Goal: Use online tool/utility: Utilize a website feature to perform a specific function

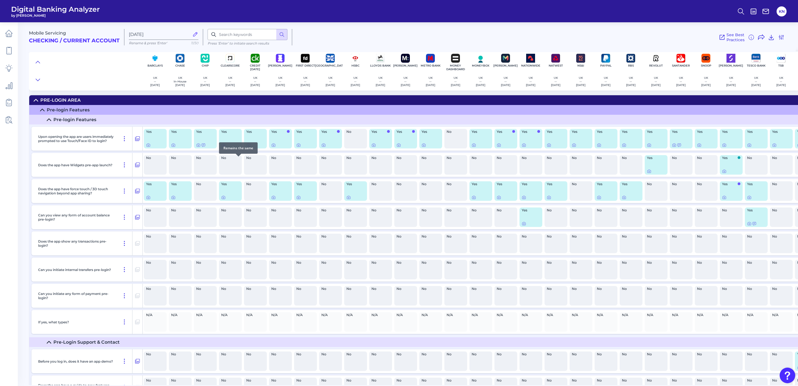
scroll to position [8895, 0]
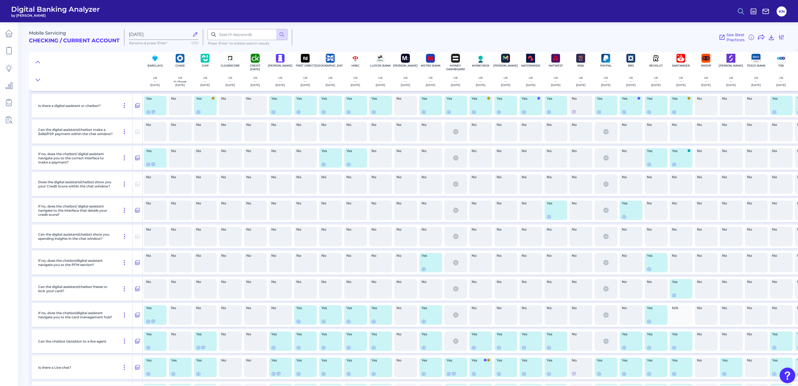
click at [739, 13] on icon at bounding box center [741, 12] width 8 height 8
click at [733, 40] on button "Feature Explorer Search" at bounding box center [713, 40] width 67 height 14
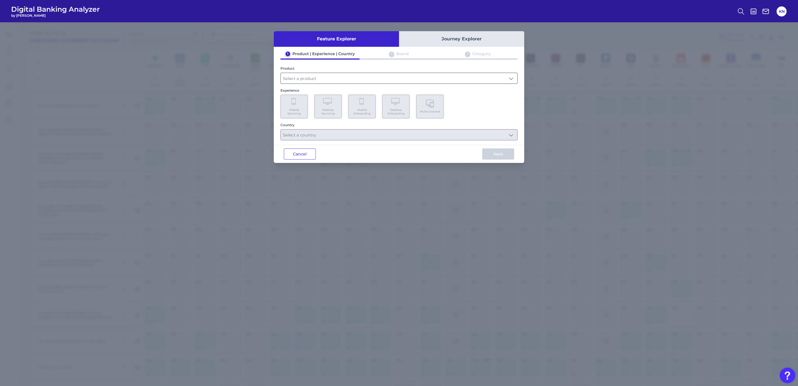
click at [333, 79] on input "text" at bounding box center [399, 78] width 237 height 11
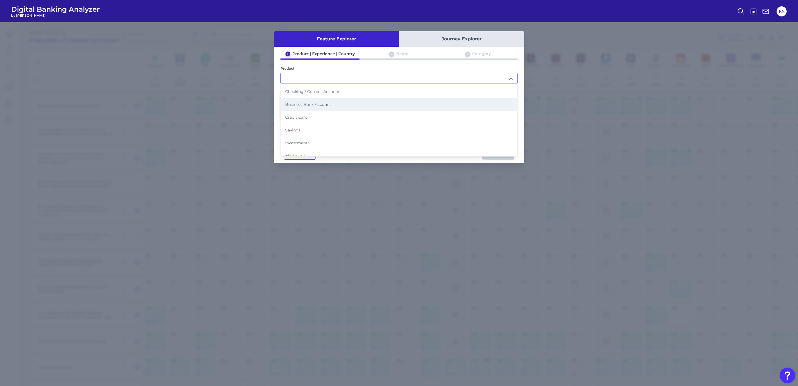
click at [338, 107] on li "Business Bank Account" at bounding box center [399, 104] width 237 height 13
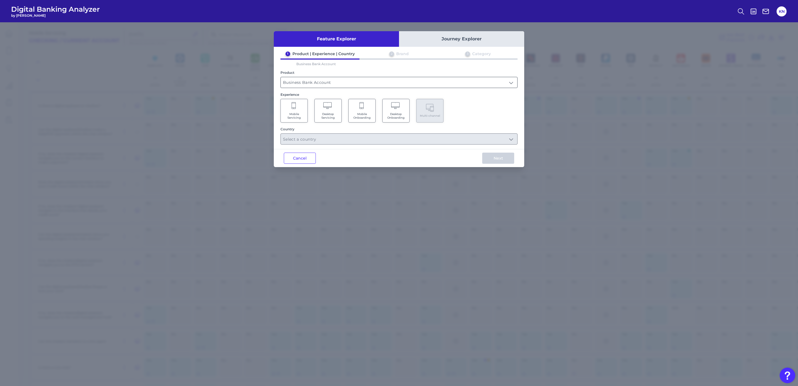
click at [318, 87] on input "Business Bank Account" at bounding box center [399, 82] width 237 height 11
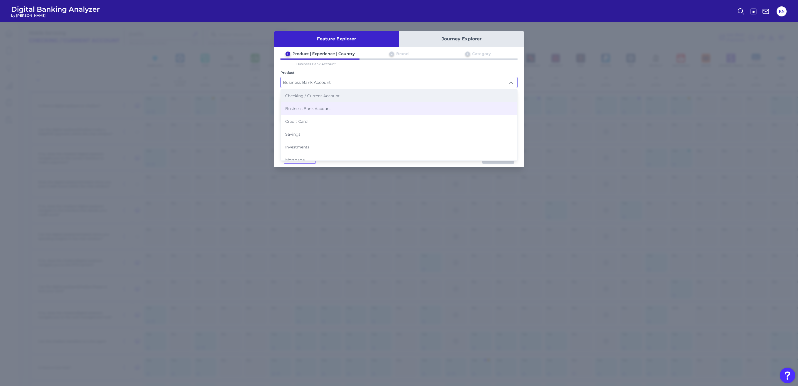
click at [318, 94] on span "Checking / Current Account" at bounding box center [312, 95] width 55 height 5
type input "Checking / Current Account"
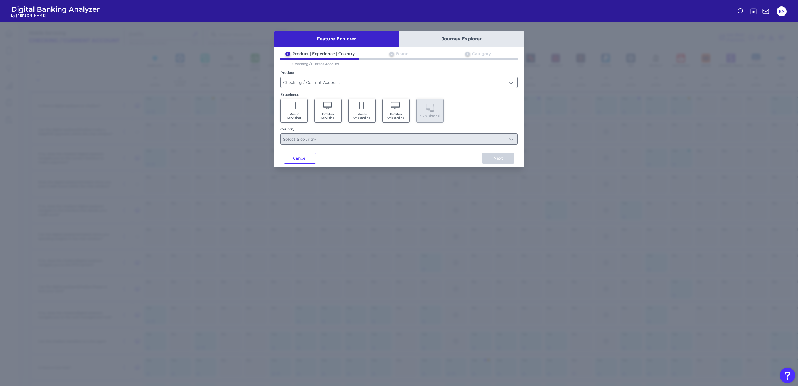
click at [303, 118] on span "Mobile Servicing" at bounding box center [294, 115] width 21 height 7
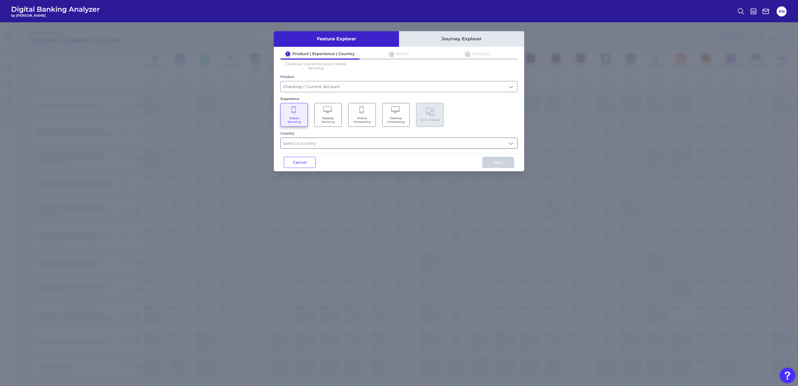
click at [315, 143] on input "text" at bounding box center [399, 143] width 237 height 11
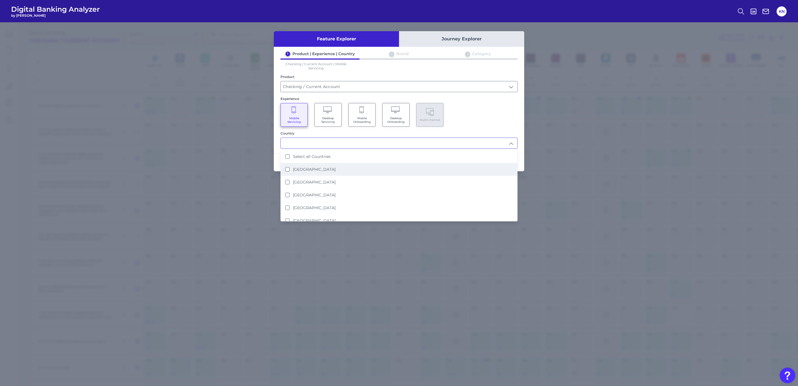
click at [324, 169] on label "[GEOGRAPHIC_DATA]" at bounding box center [314, 169] width 43 height 5
type input "[GEOGRAPHIC_DATA]"
click at [495, 112] on div "Mobile Servicing Desktop Servicing Mobile Onboarding Desktop Onboarding Multi-c…" at bounding box center [398, 115] width 237 height 24
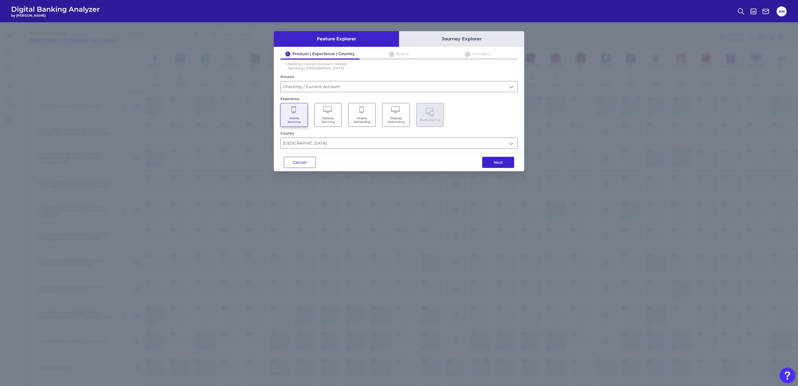
click at [499, 163] on button "Next" at bounding box center [498, 162] width 32 height 11
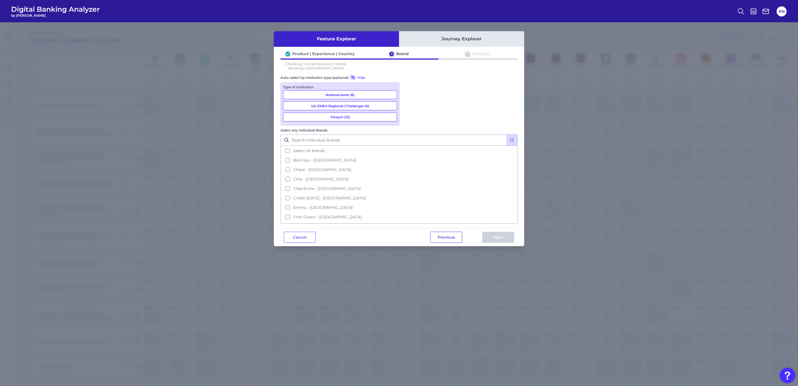
click at [448, 232] on button "Previous" at bounding box center [446, 237] width 32 height 11
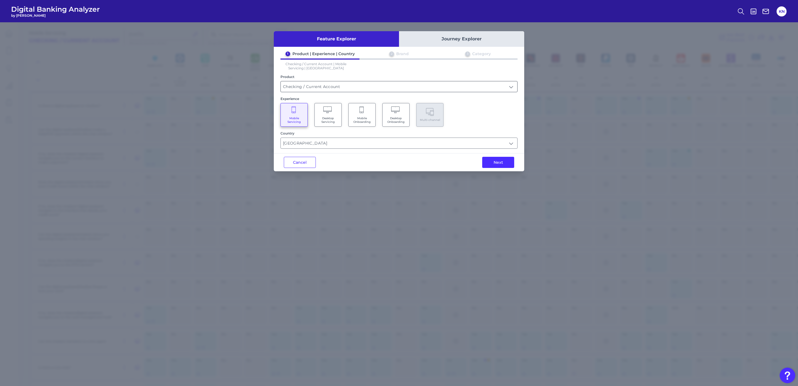
click at [311, 86] on input "Checking / Current Account" at bounding box center [399, 86] width 237 height 11
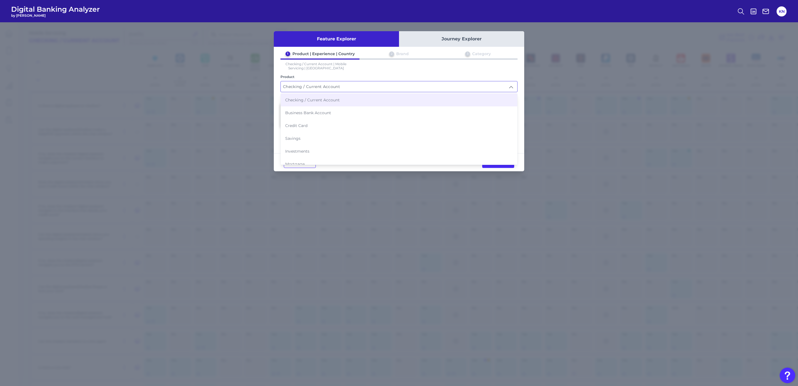
click at [321, 102] on li "Checking / Current Account" at bounding box center [399, 99] width 237 height 13
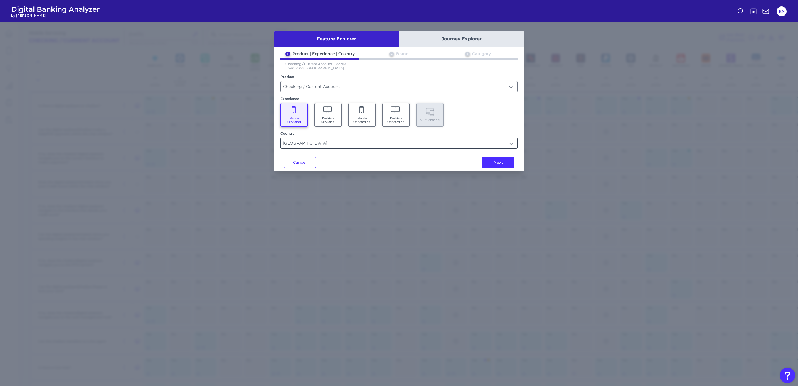
click at [326, 146] on input "[GEOGRAPHIC_DATA]" at bounding box center [399, 143] width 237 height 11
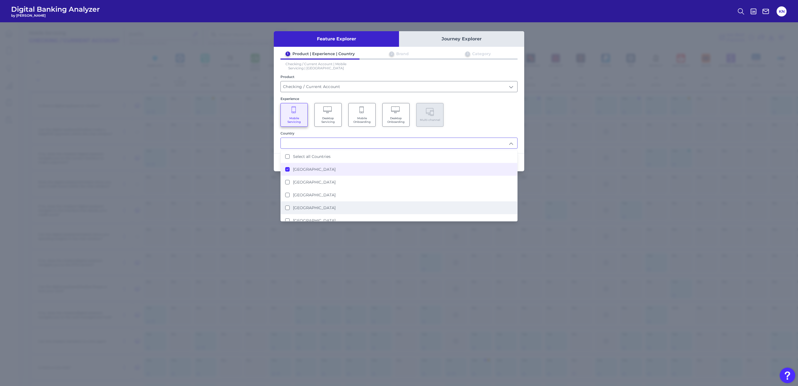
click at [316, 203] on li "[GEOGRAPHIC_DATA]" at bounding box center [399, 207] width 237 height 13
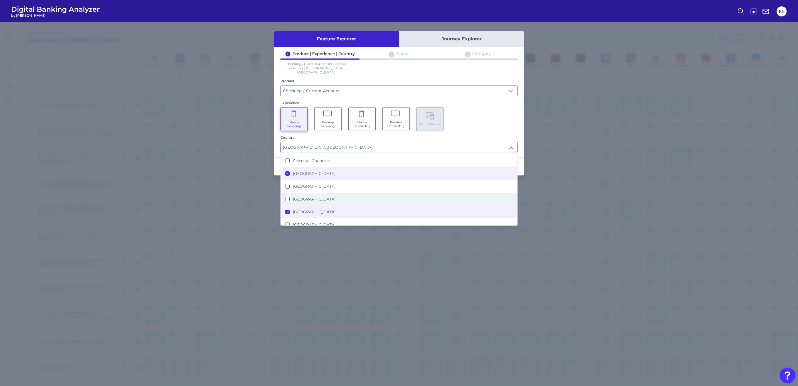
click at [317, 195] on li "[GEOGRAPHIC_DATA]" at bounding box center [399, 199] width 237 height 13
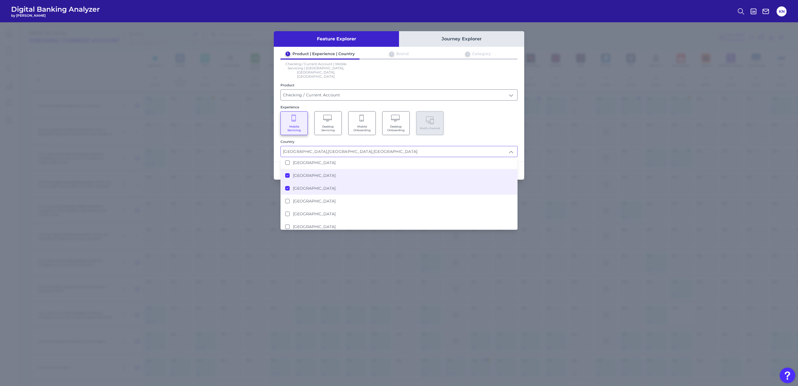
scroll to position [42, 0]
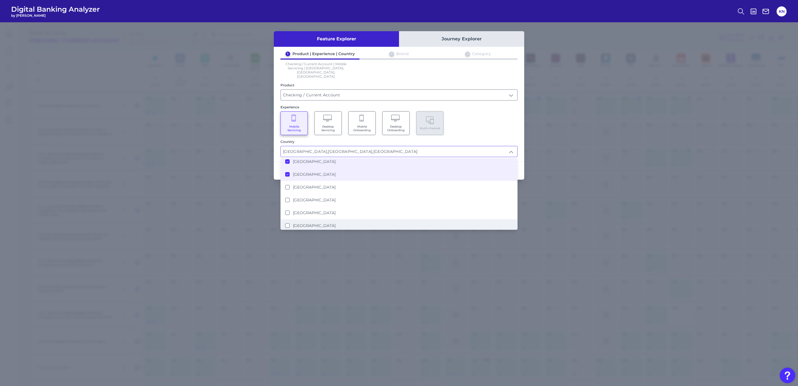
click at [316, 219] on li "[GEOGRAPHIC_DATA]" at bounding box center [399, 225] width 237 height 13
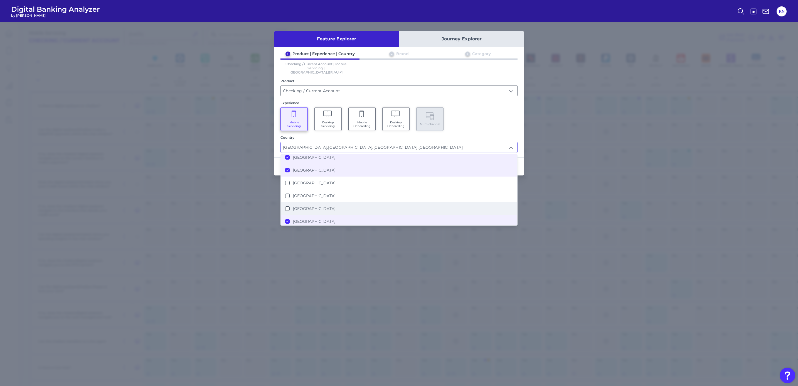
click at [317, 202] on li "[GEOGRAPHIC_DATA]" at bounding box center [399, 208] width 237 height 13
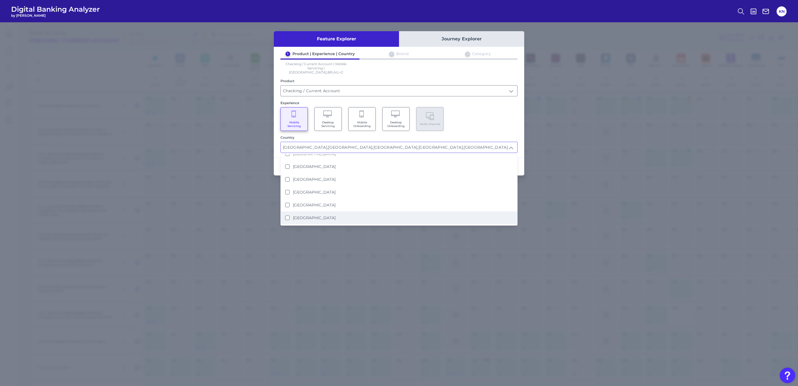
scroll to position [125, 0]
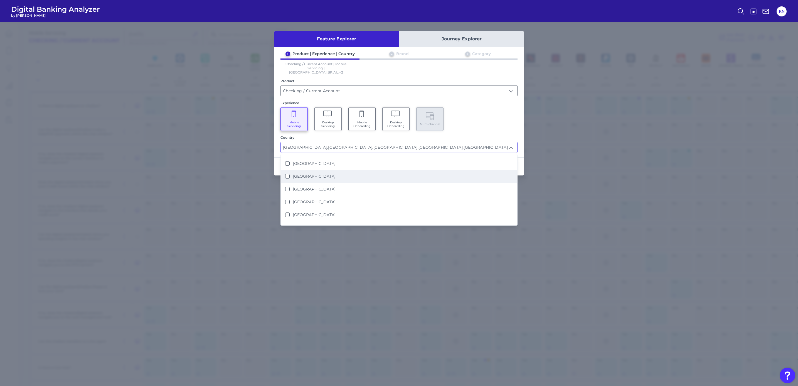
click at [318, 170] on li "[GEOGRAPHIC_DATA]" at bounding box center [399, 176] width 237 height 13
click at [317, 195] on li "[GEOGRAPHIC_DATA]" at bounding box center [399, 201] width 237 height 13
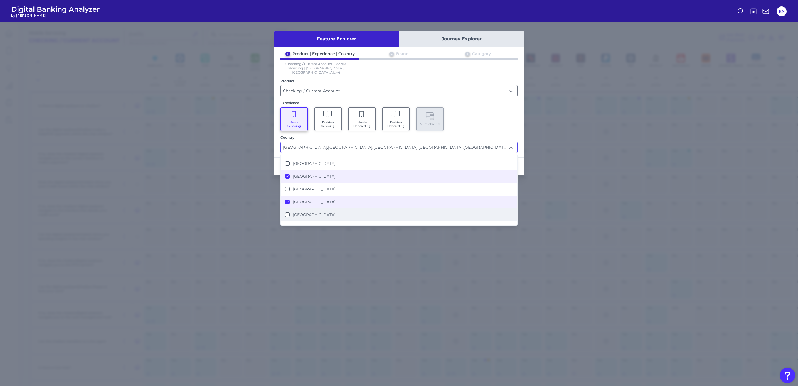
click at [317, 208] on li "[GEOGRAPHIC_DATA]" at bounding box center [399, 214] width 237 height 13
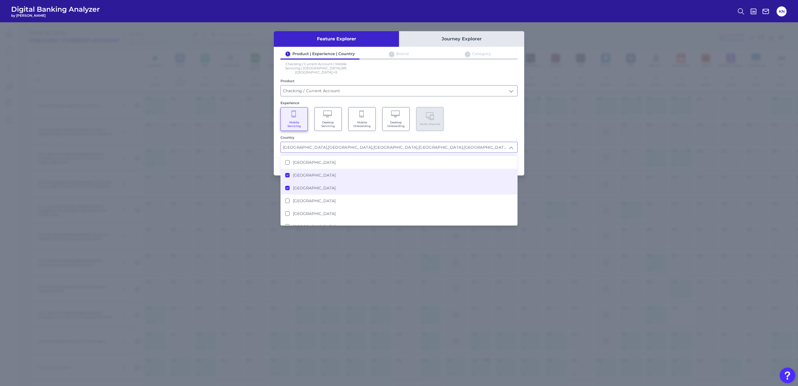
click at [316, 185] on label "[GEOGRAPHIC_DATA]" at bounding box center [314, 187] width 43 height 5
click at [319, 220] on li "[GEOGRAPHIC_DATA]" at bounding box center [399, 226] width 237 height 13
click at [327, 176] on label "[GEOGRAPHIC_DATA]" at bounding box center [314, 178] width 43 height 5
type input "[GEOGRAPHIC_DATA], [GEOGRAPHIC_DATA], [GEOGRAPHIC_DATA], [GEOGRAPHIC_DATA], [GE…"
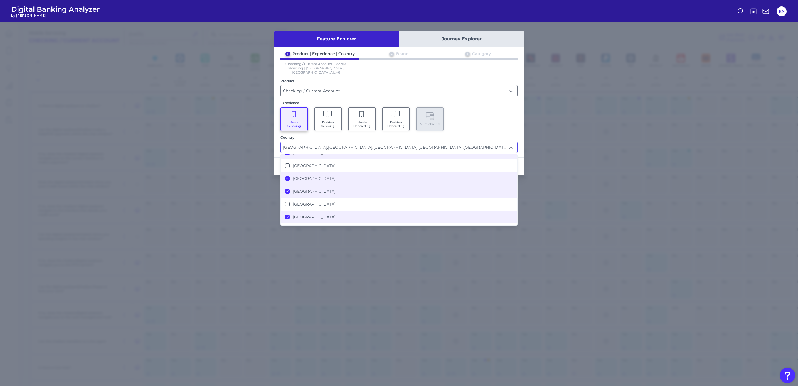
click at [479, 107] on div "Mobile Servicing Desktop Servicing Mobile Onboarding Desktop Onboarding Multi-c…" at bounding box center [398, 119] width 237 height 24
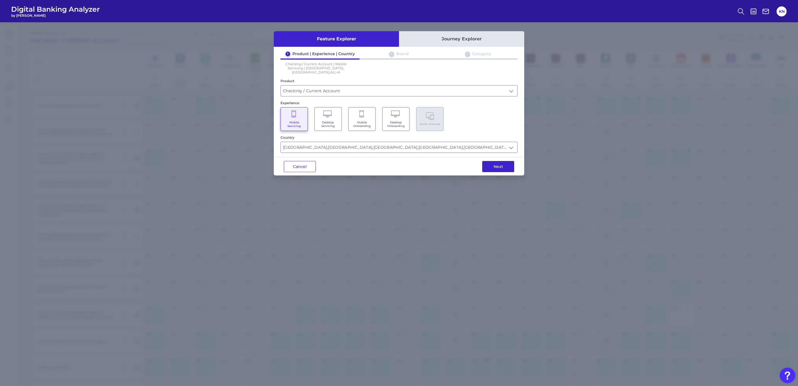
click at [496, 161] on button "Next" at bounding box center [498, 166] width 32 height 11
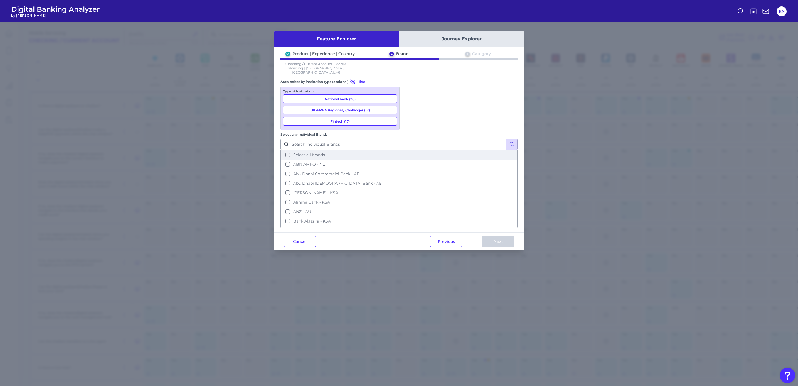
click at [325, 152] on span "Select all brands" at bounding box center [309, 154] width 32 height 5
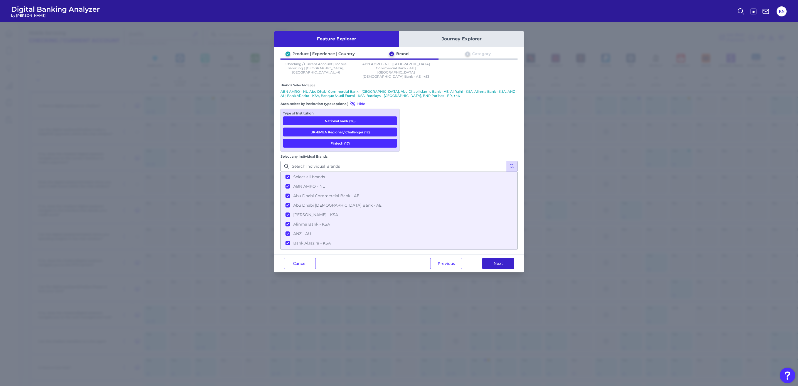
click at [504, 258] on button "Next" at bounding box center [498, 263] width 32 height 11
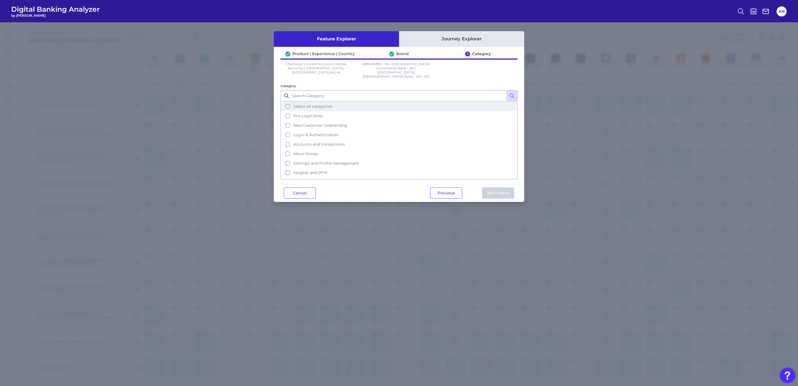
click at [309, 104] on button "Select all categories" at bounding box center [399, 106] width 236 height 9
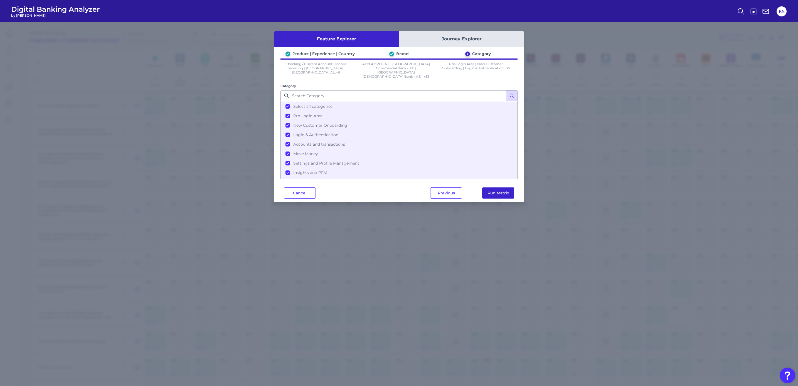
click at [508, 194] on div "Previous Run Matrix" at bounding box center [472, 193] width 104 height 18
click at [508, 189] on button "Run Matrix" at bounding box center [498, 192] width 32 height 11
